Goal: Find specific page/section: Find specific page/section

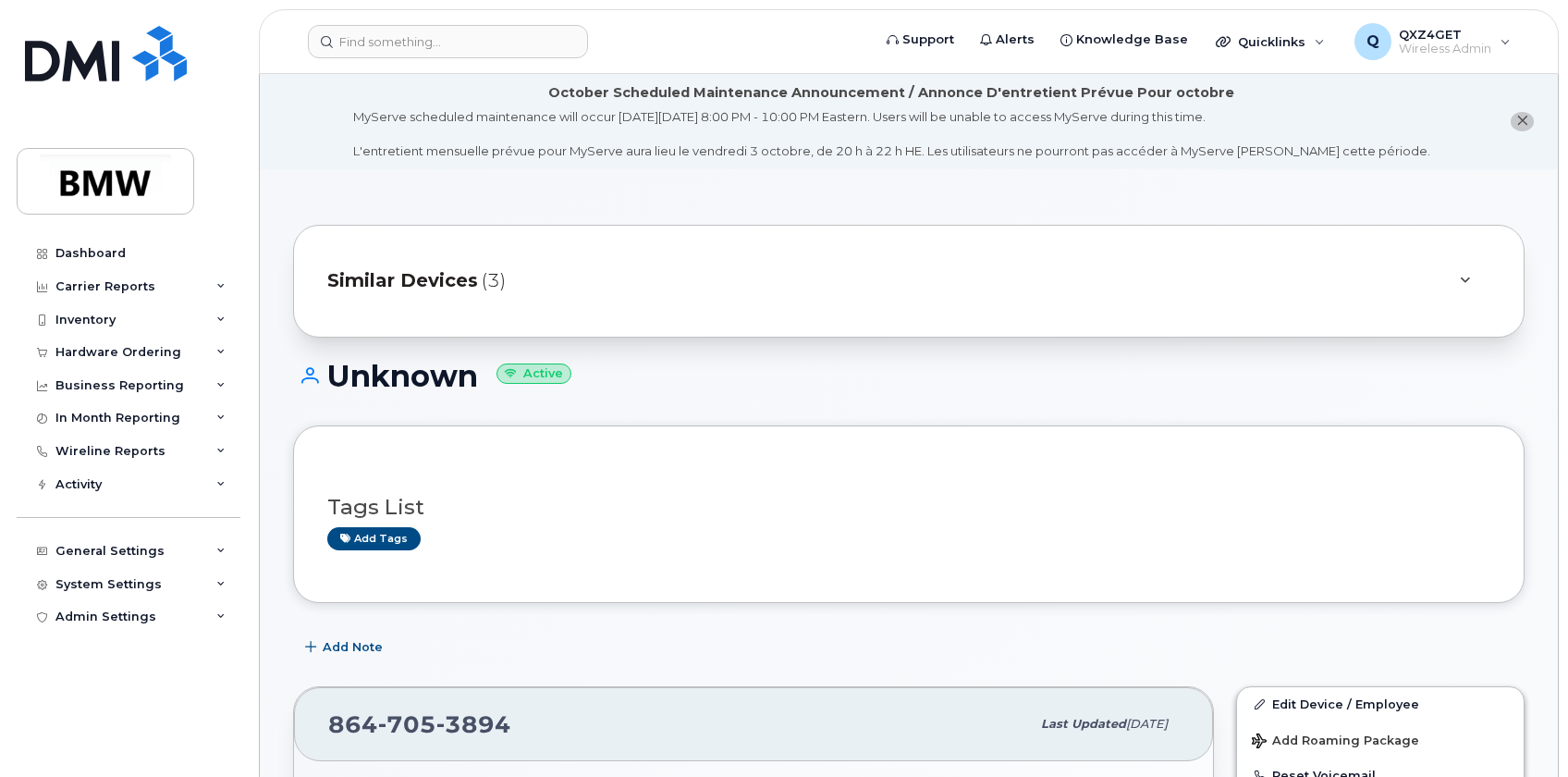
scroll to position [336, 0]
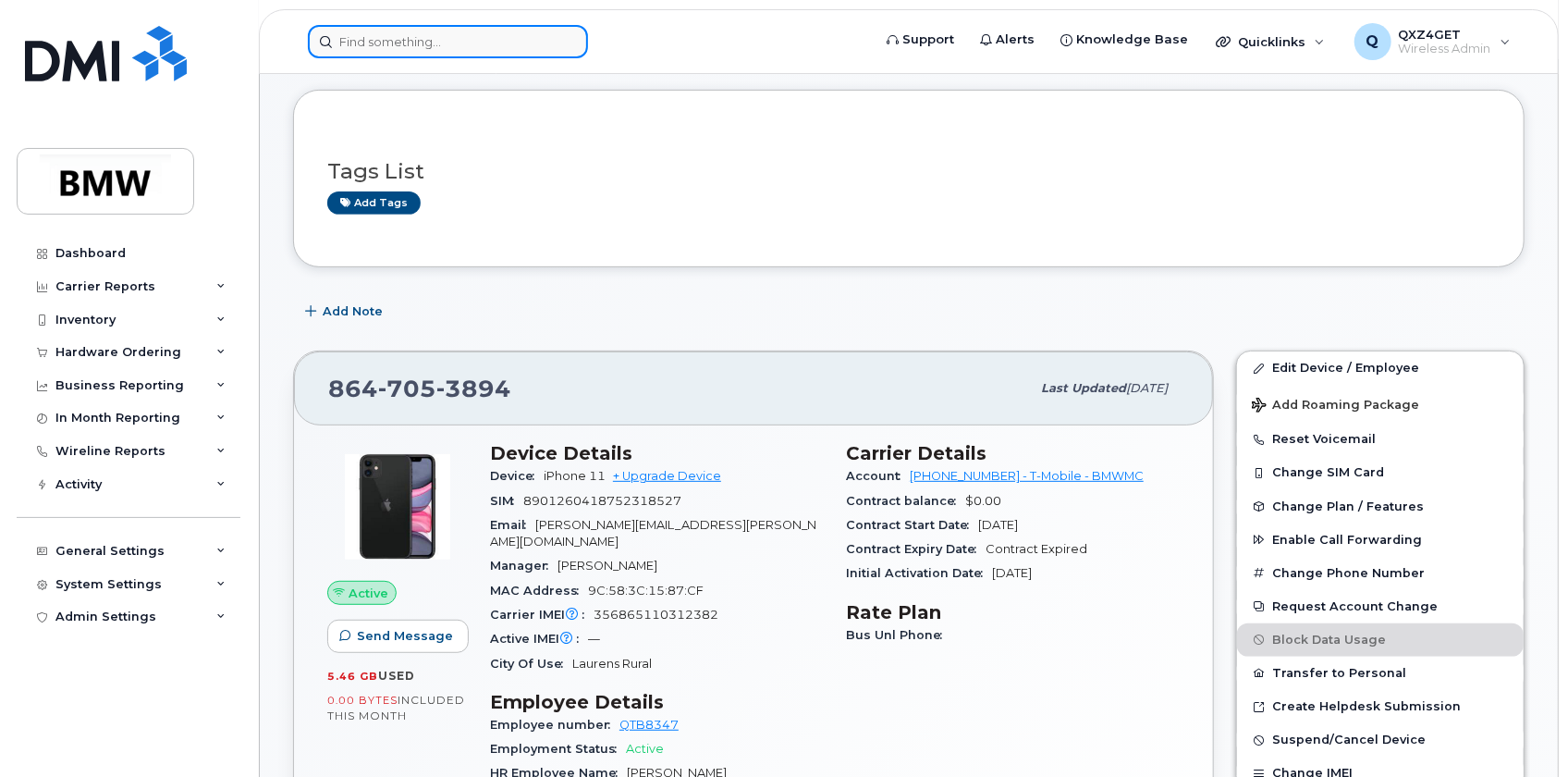
click at [377, 36] on input at bounding box center [448, 42] width 281 height 33
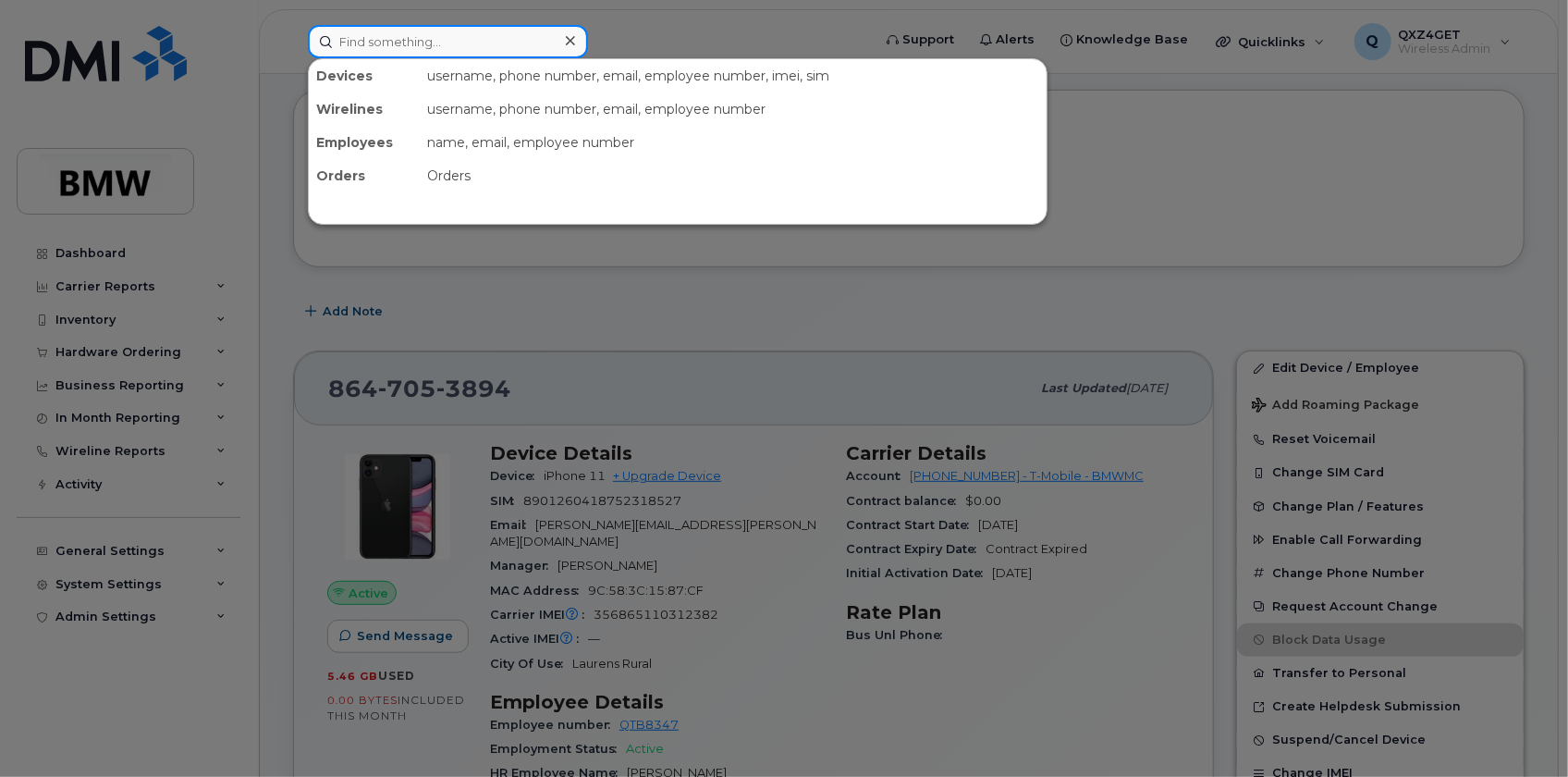
click at [369, 37] on input at bounding box center [448, 42] width 281 height 33
paste input "jose.velasquez-benitez@bmwmc.com"
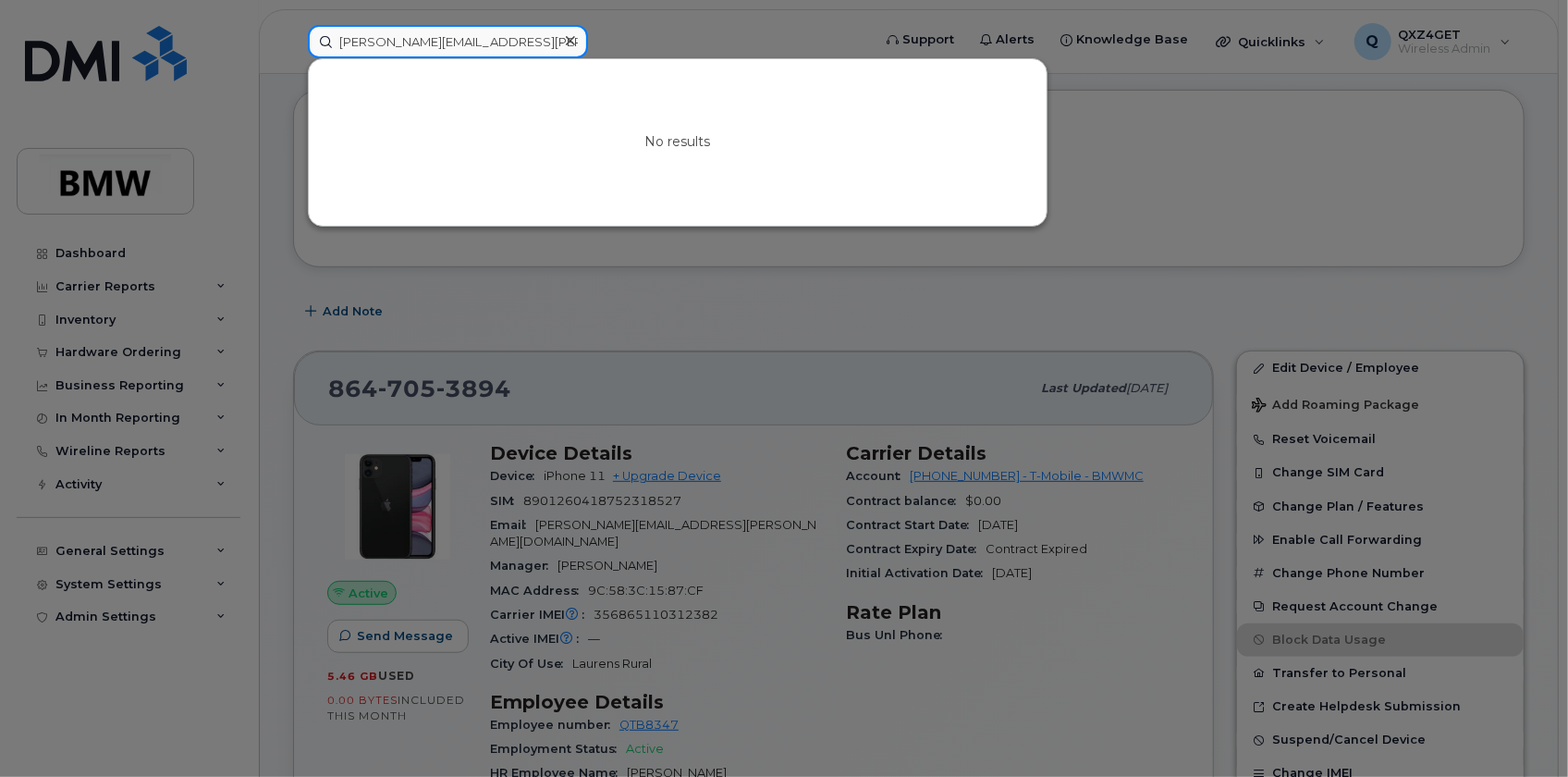
type input "jose.velasquez-benitez@bmwmc.com"
click at [575, 39] on div at bounding box center [569, 41] width 27 height 27
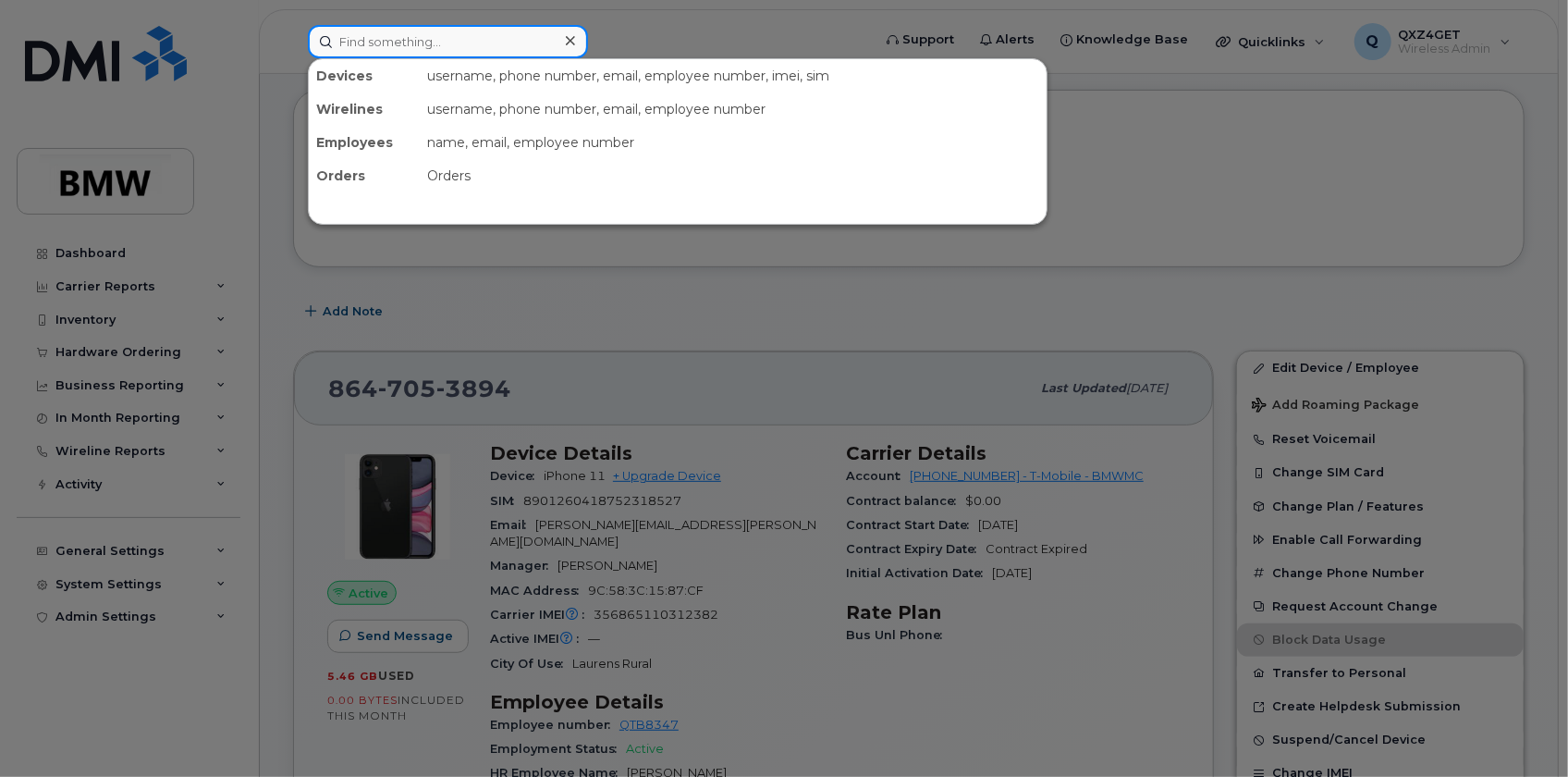
click at [474, 35] on input at bounding box center [448, 42] width 281 height 33
paste input "8644988986"
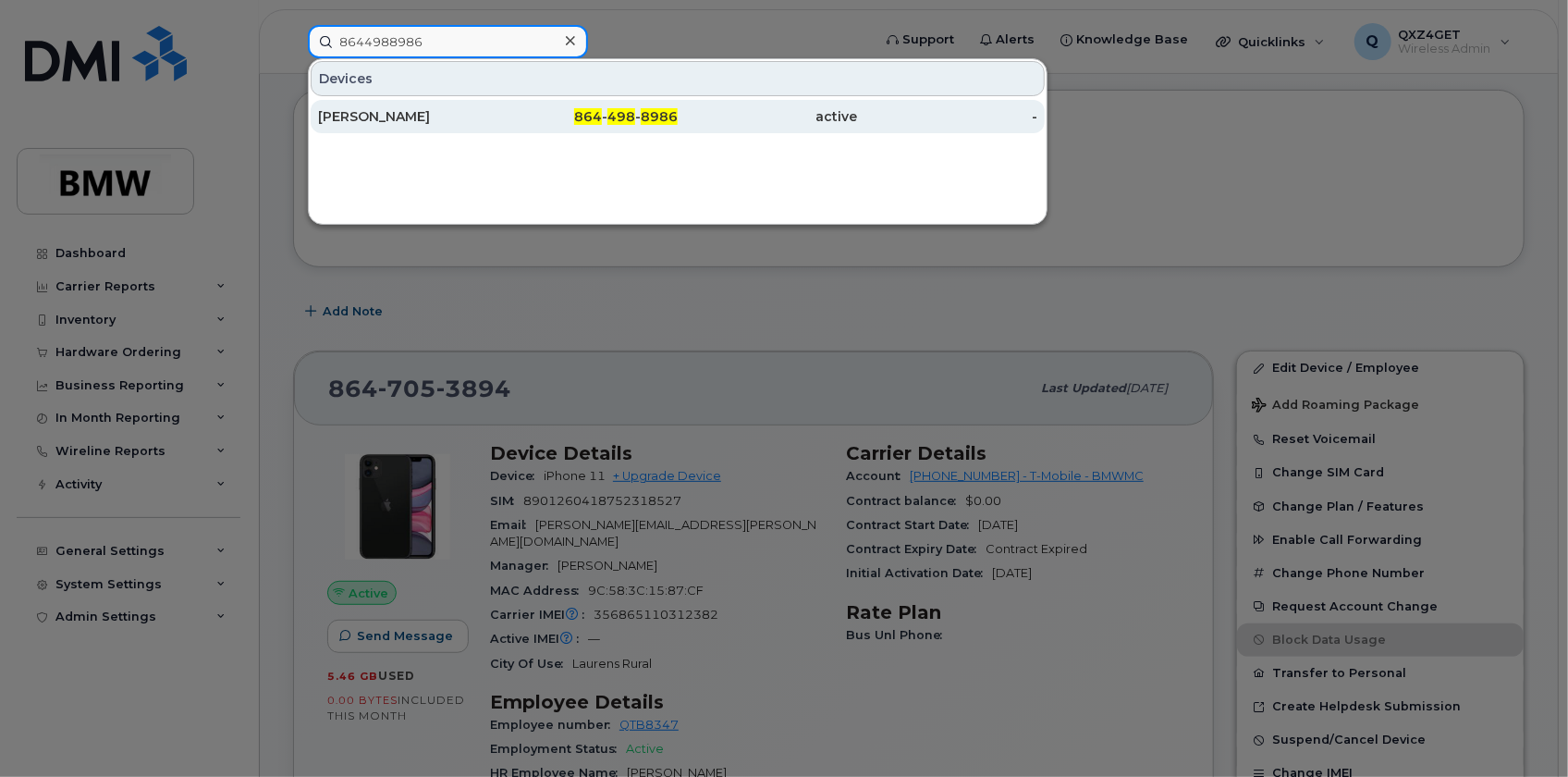
type input "8644988986"
click at [350, 111] on div "Maximilian Buse" at bounding box center [408, 116] width 180 height 19
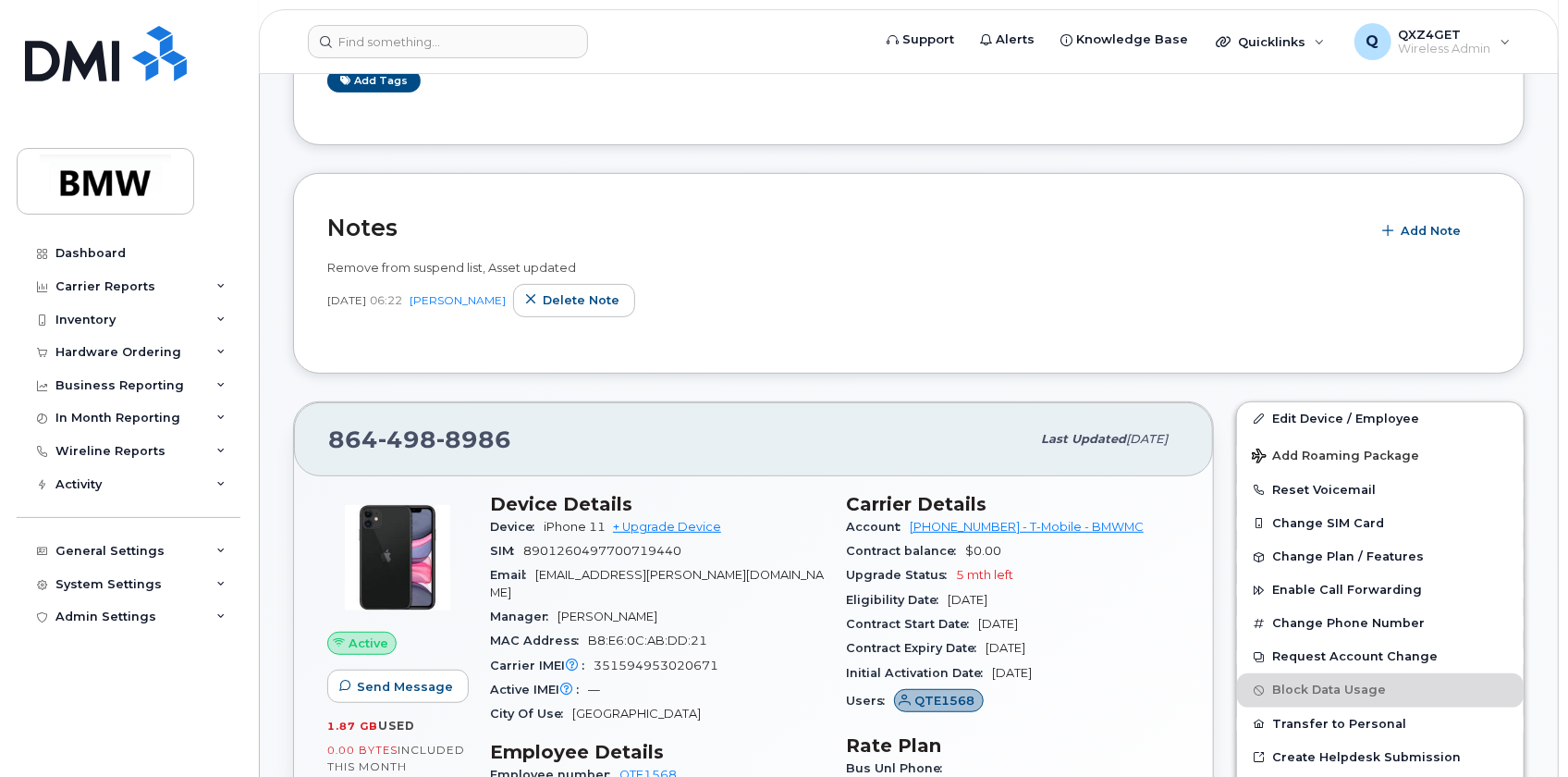
scroll to position [330, 0]
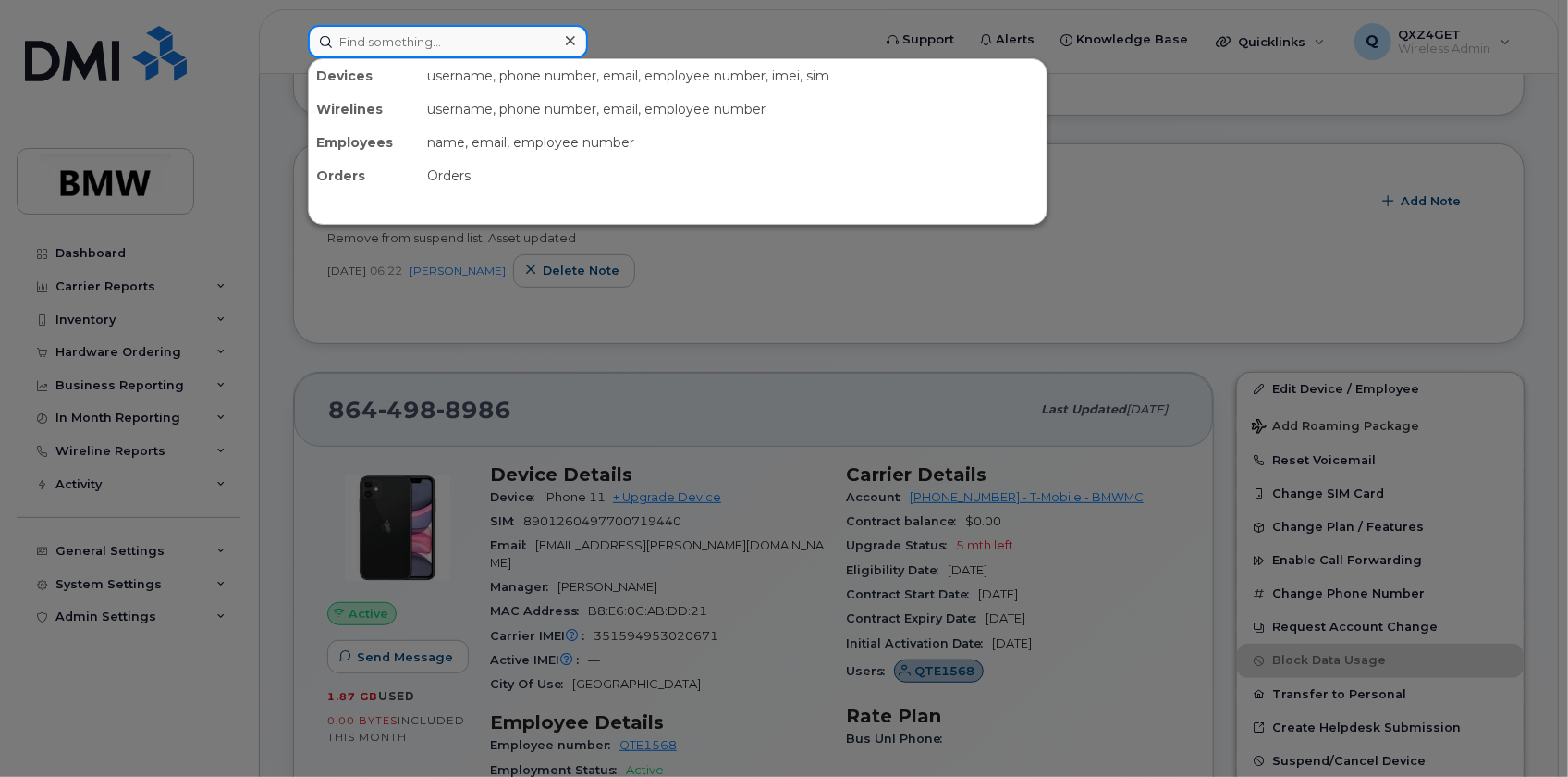
click at [446, 49] on input at bounding box center [448, 42] width 281 height 33
paste input "8642856233"
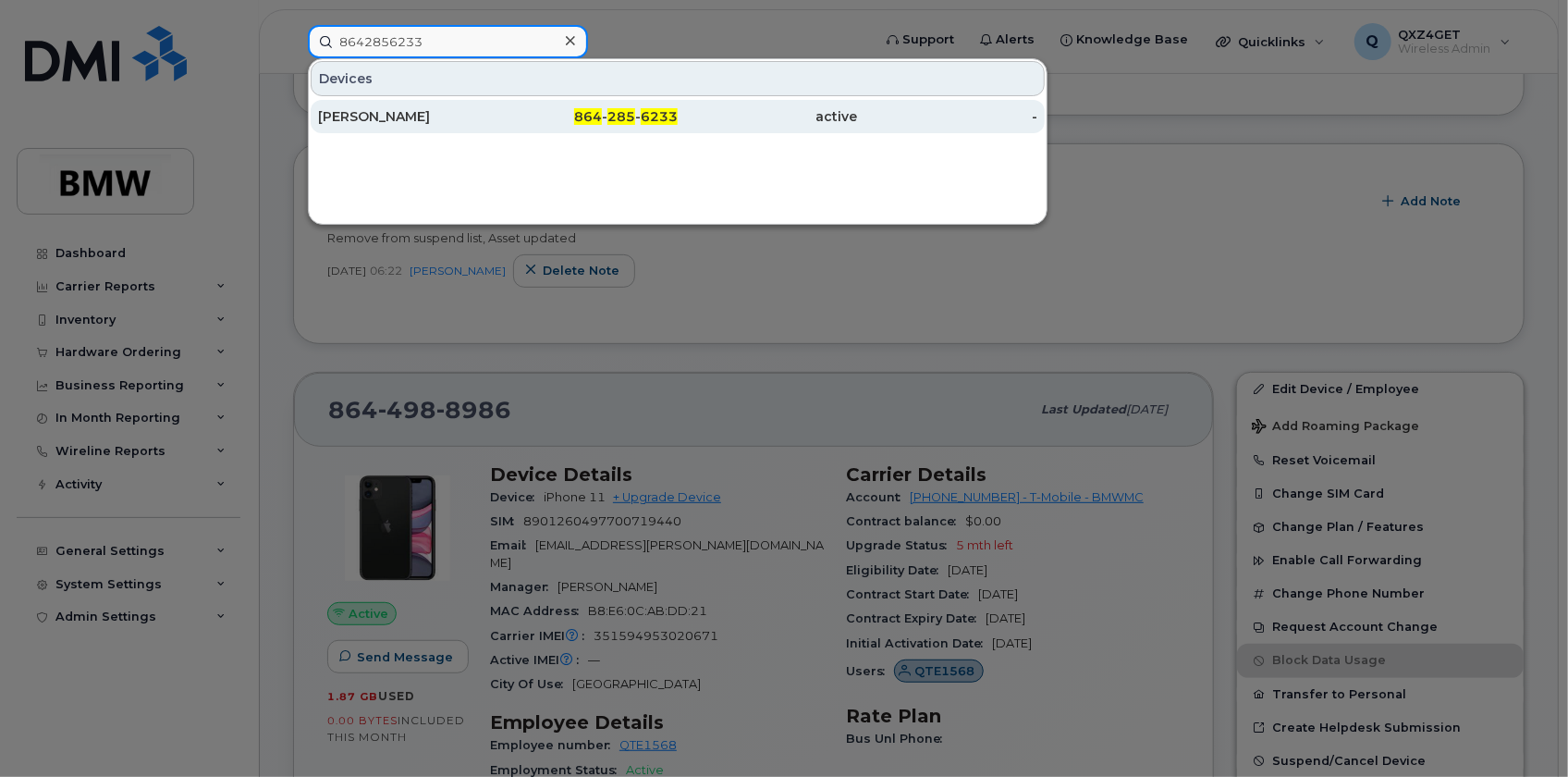
type input "8642856233"
click at [378, 117] on div "[PERSON_NAME]" at bounding box center [408, 116] width 180 height 19
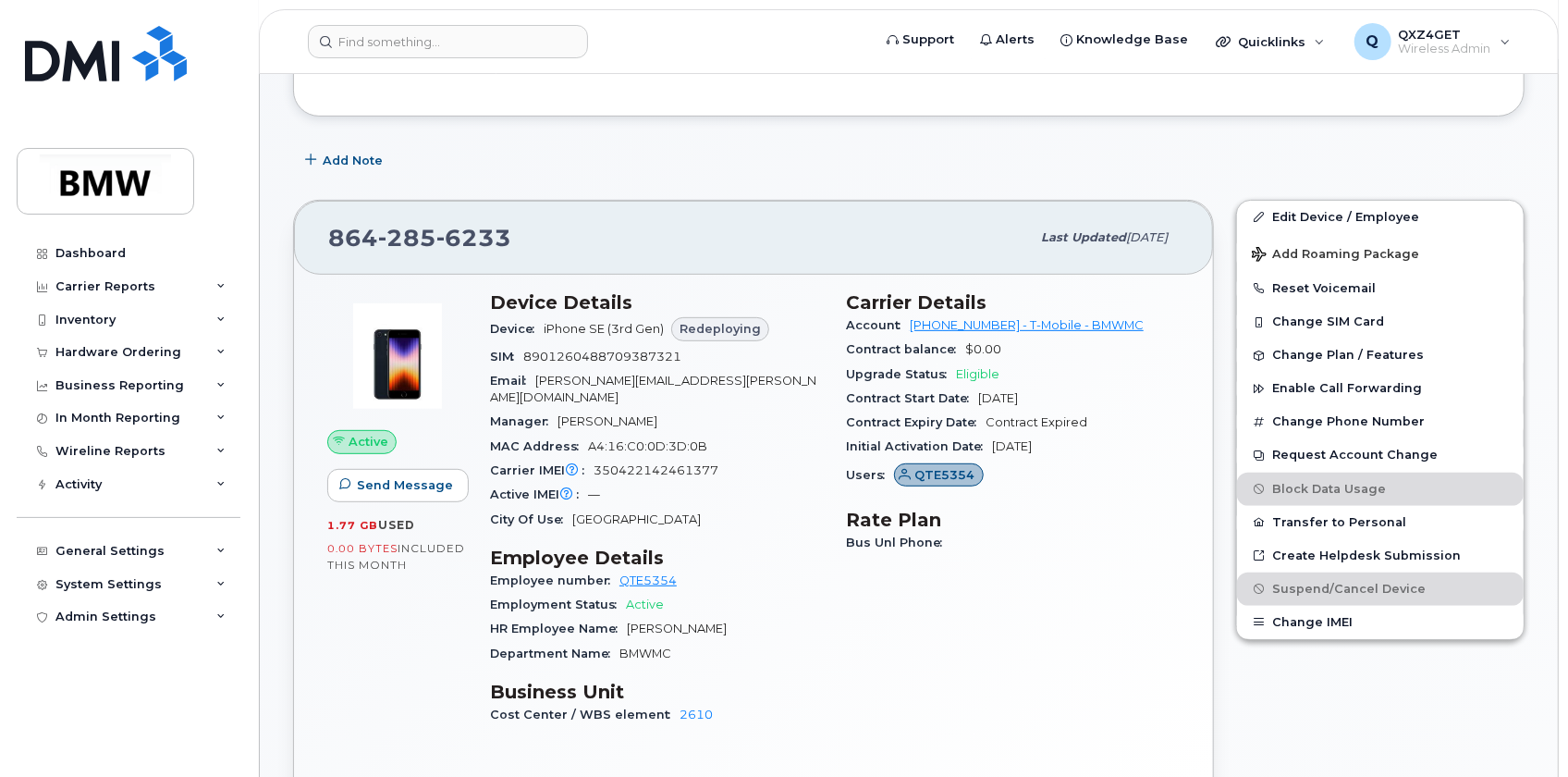
scroll to position [372, 0]
